Goal: Task Accomplishment & Management: Manage account settings

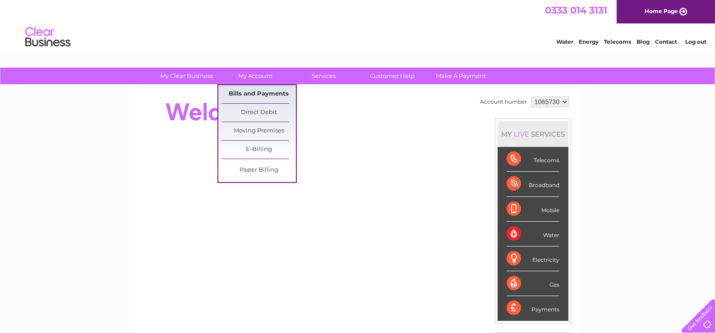
click at [262, 100] on link "Bills and Payments" at bounding box center [258, 94] width 74 height 18
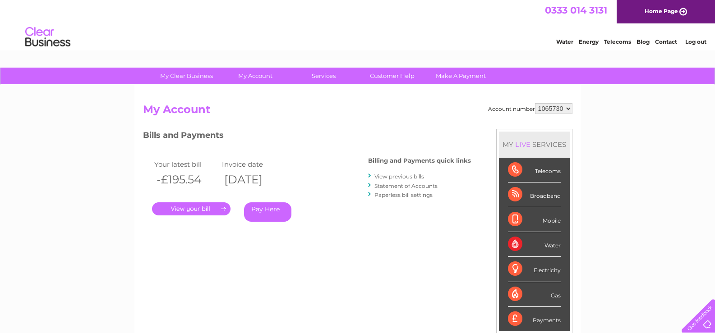
click at [195, 211] on link "." at bounding box center [191, 208] width 78 height 13
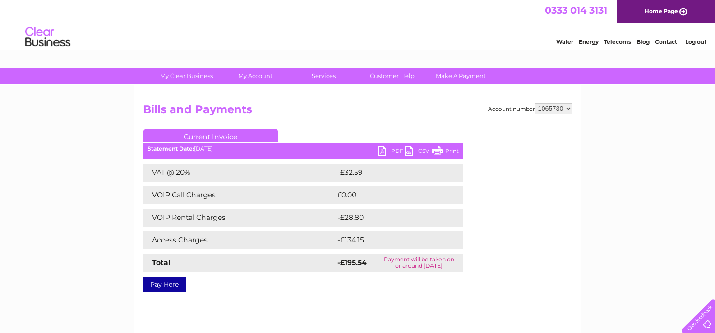
click at [387, 151] on link "PDF" at bounding box center [390, 152] width 27 height 13
click at [691, 42] on link "Log out" at bounding box center [695, 41] width 21 height 7
